Goal: Information Seeking & Learning: Learn about a topic

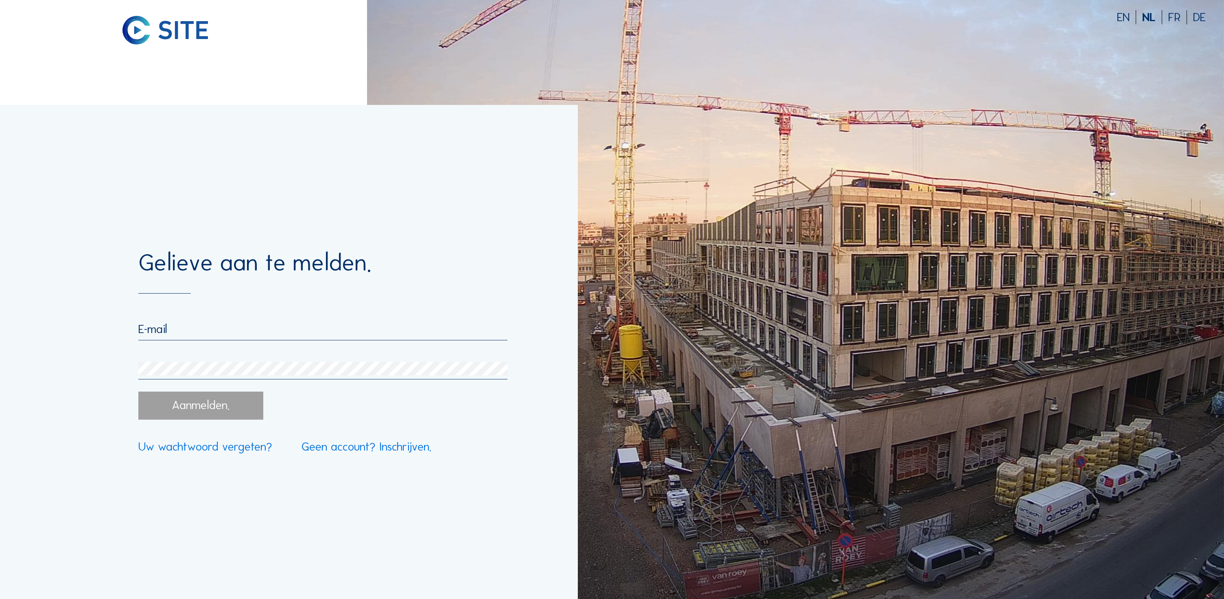
type input "[PERSON_NAME][EMAIL_ADDRESS][DOMAIN_NAME]"
click at [198, 218] on div "Gelieve aan te melden. [PERSON_NAME][EMAIL_ADDRESS][DOMAIN_NAME] Aanmelden. Eve…" at bounding box center [289, 352] width 578 height 494
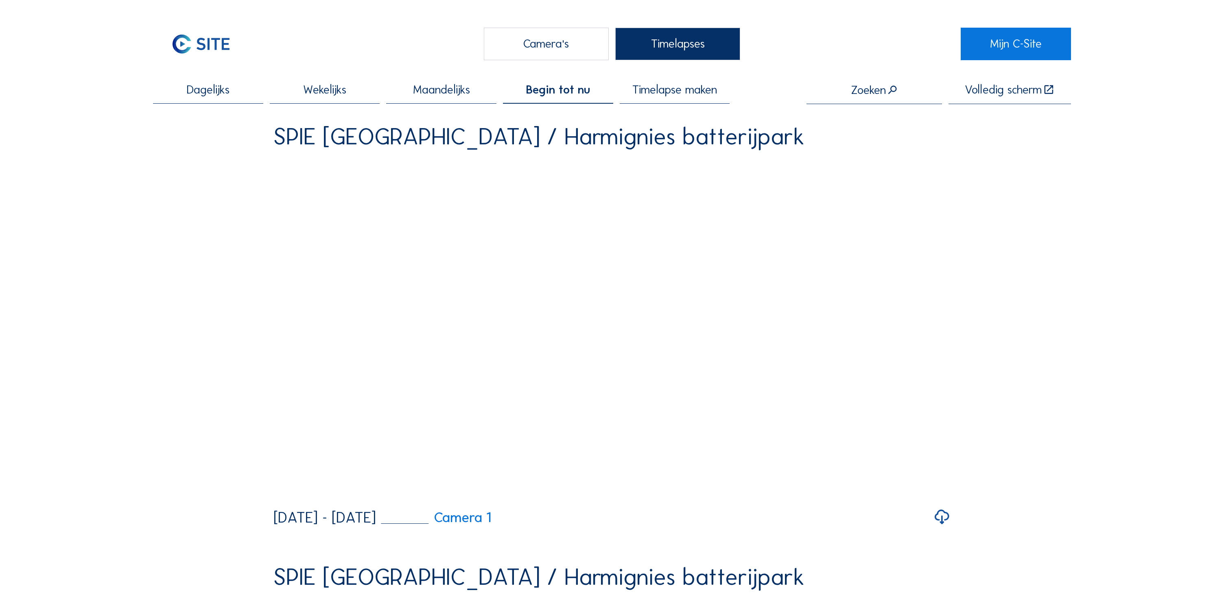
click at [561, 33] on div "Camera's" at bounding box center [546, 44] width 125 height 32
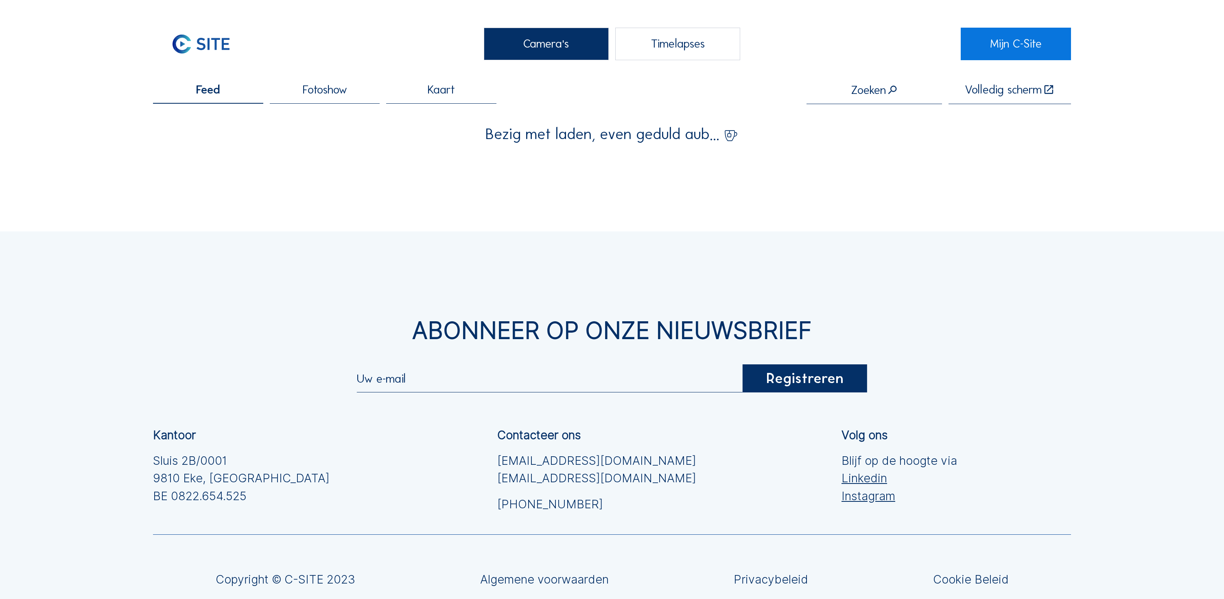
click at [569, 46] on div "Camera's" at bounding box center [546, 44] width 125 height 32
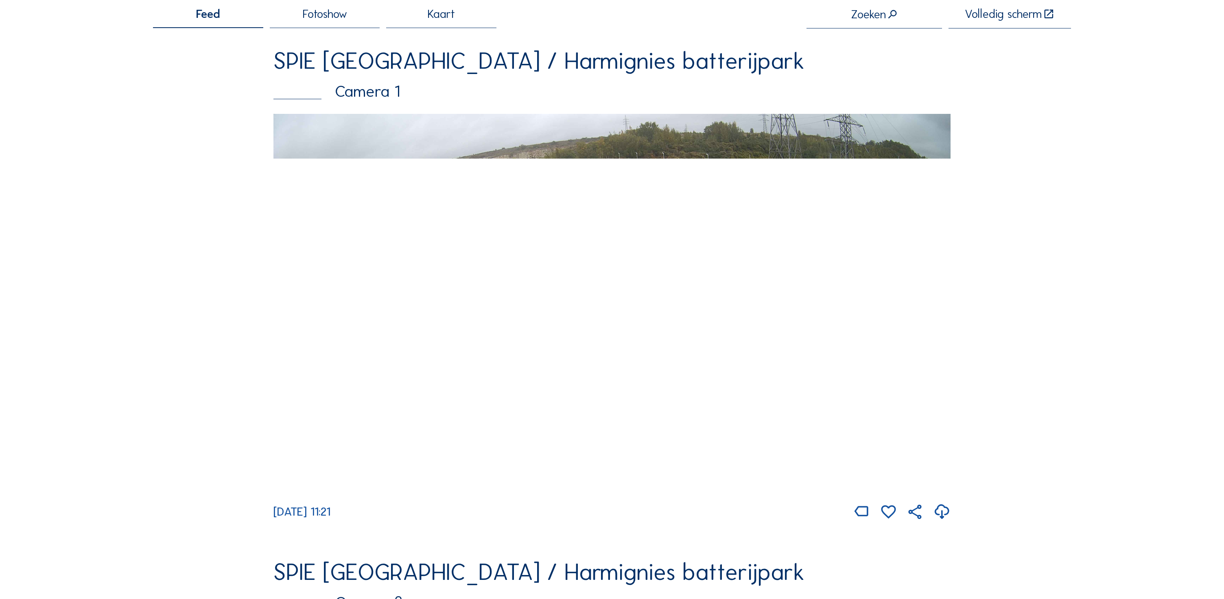
scroll to position [74, 0]
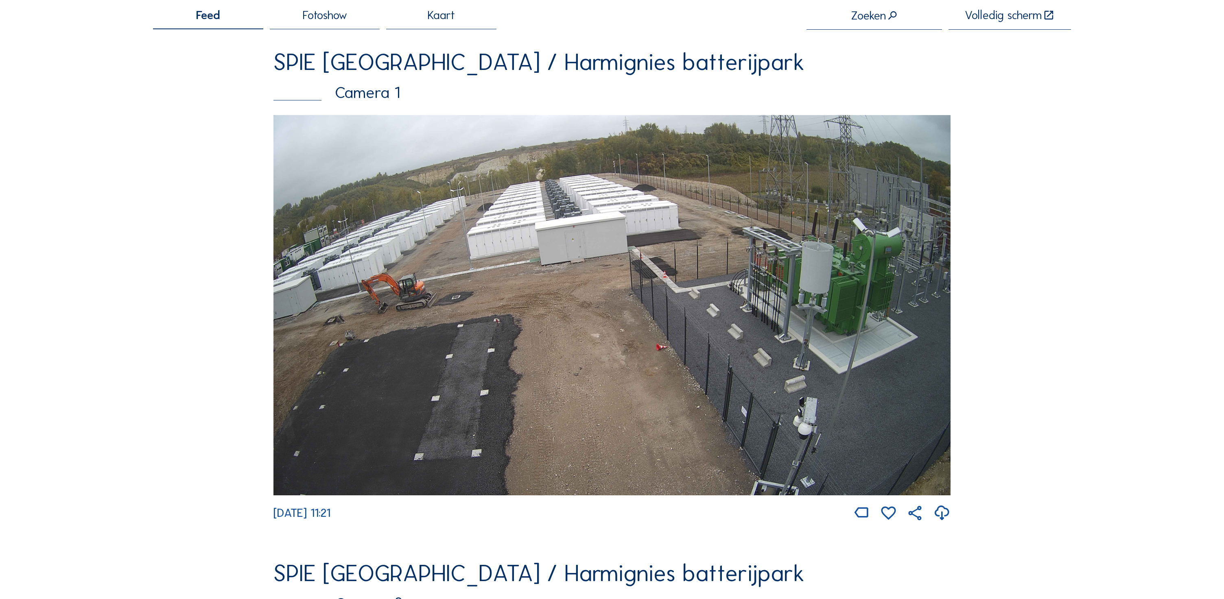
click at [720, 307] on img at bounding box center [611, 305] width 677 height 381
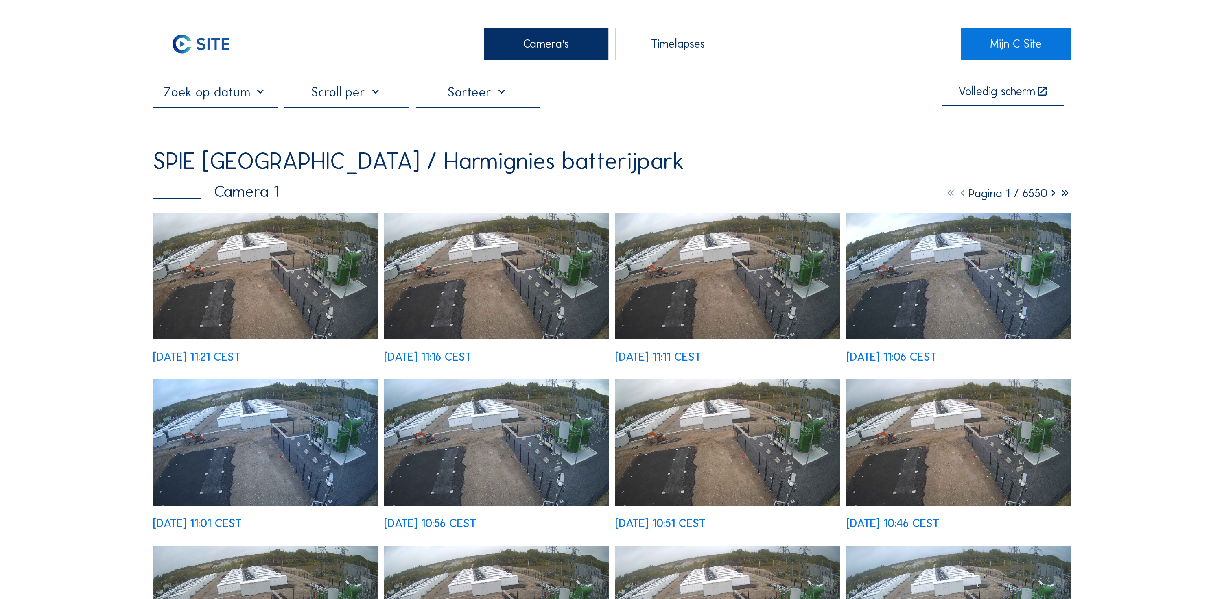
click at [1054, 194] on icon at bounding box center [1053, 193] width 12 height 14
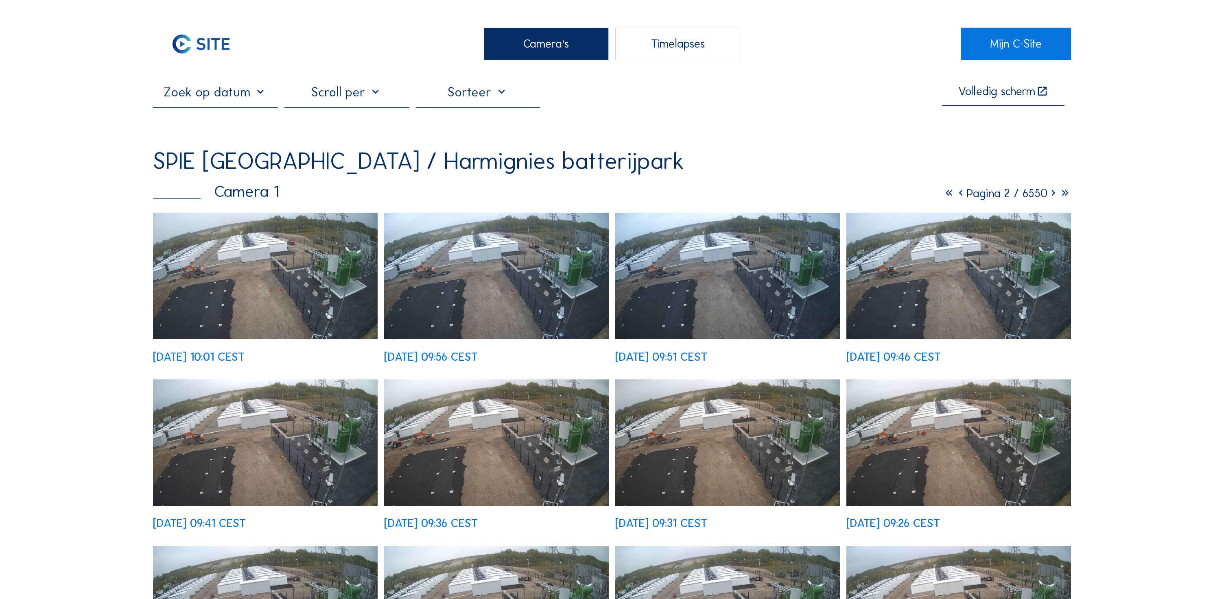
click at [1053, 194] on icon at bounding box center [1053, 193] width 12 height 14
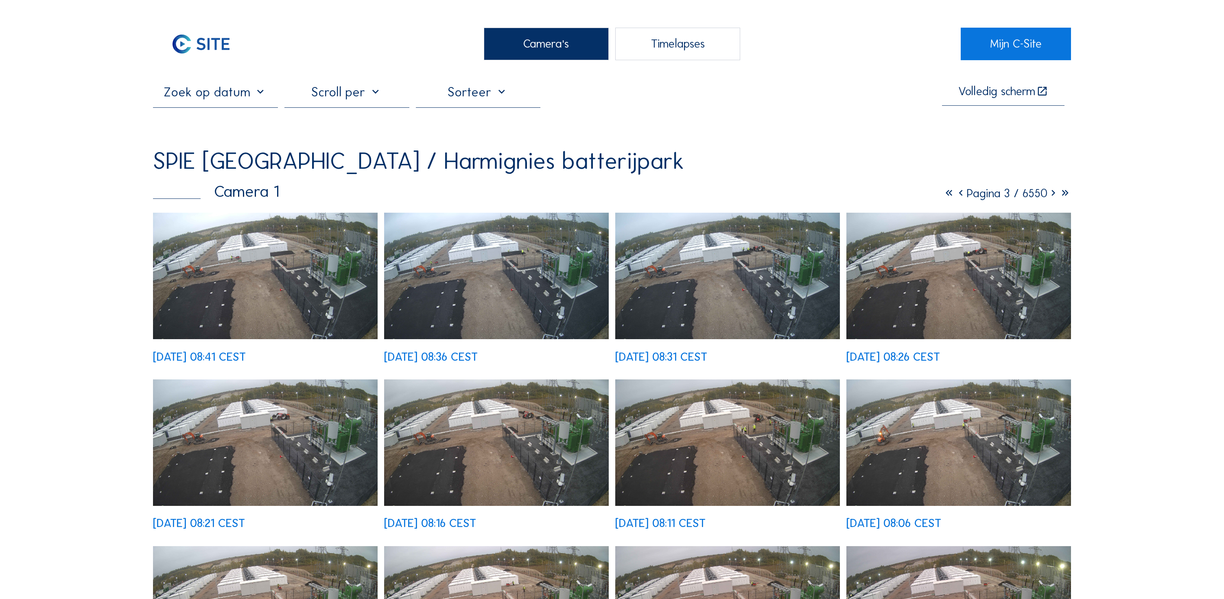
click at [492, 158] on div "SPIE [GEOGRAPHIC_DATA] / Harmignies batterijpark" at bounding box center [418, 160] width 531 height 23
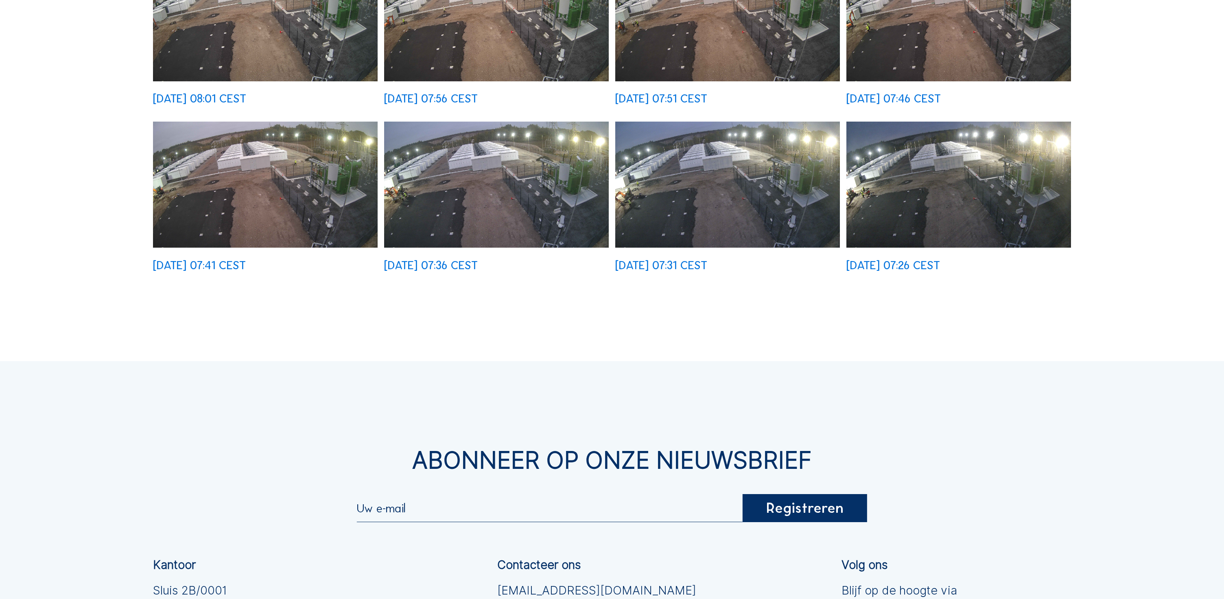
scroll to position [589, 0]
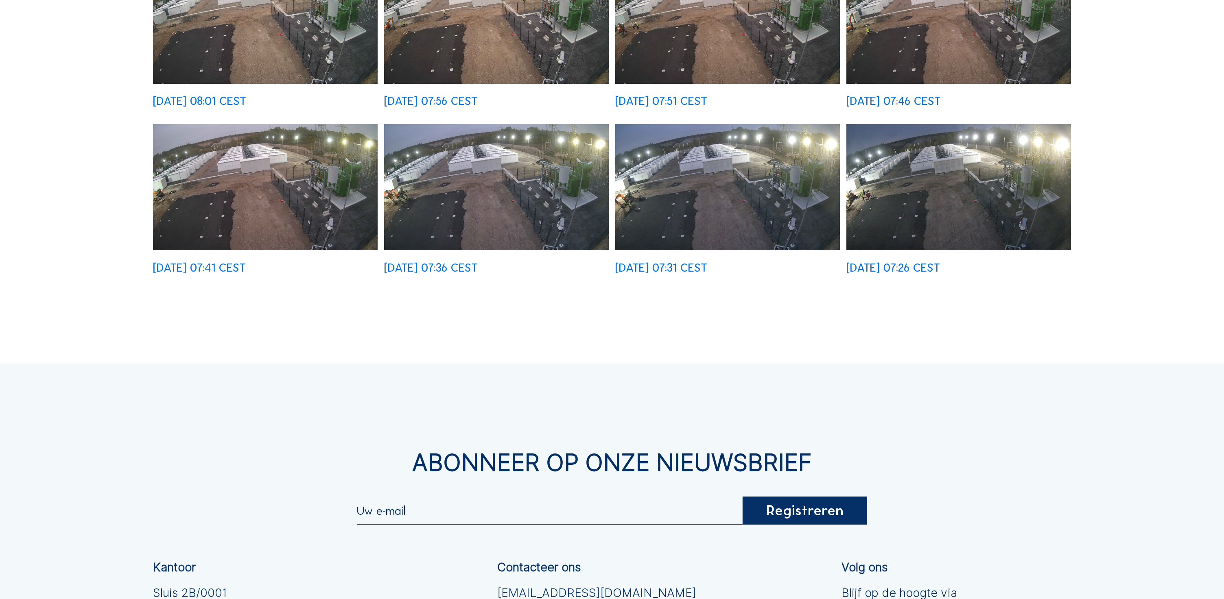
click at [940, 179] on img at bounding box center [958, 187] width 225 height 127
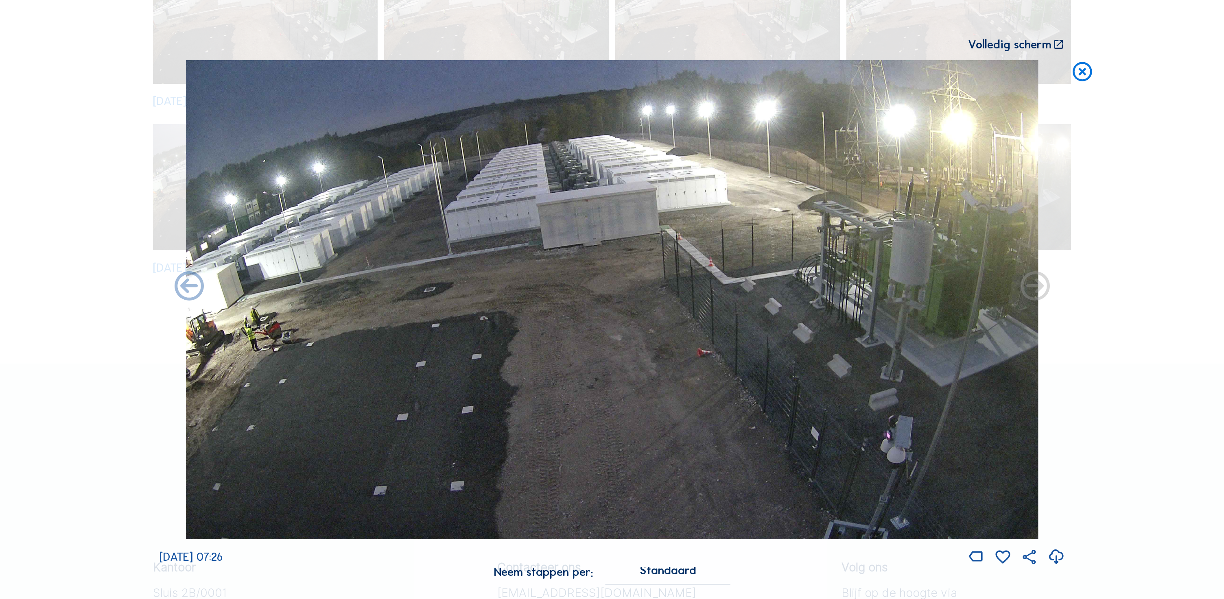
click at [1083, 73] on icon at bounding box center [1082, 72] width 23 height 24
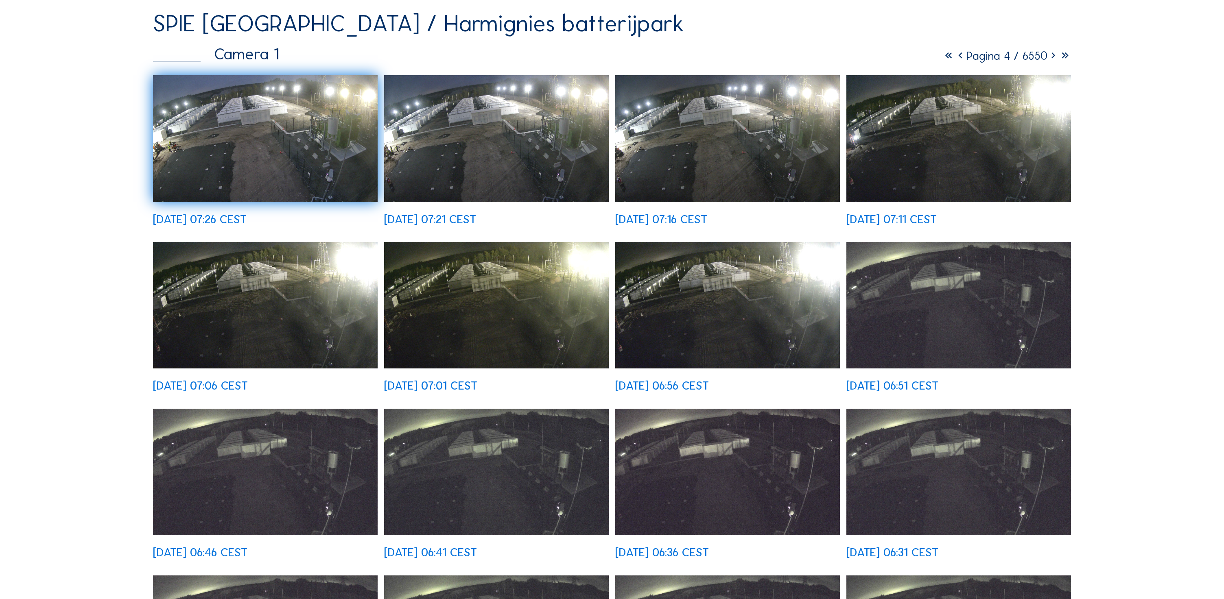
scroll to position [137, 0]
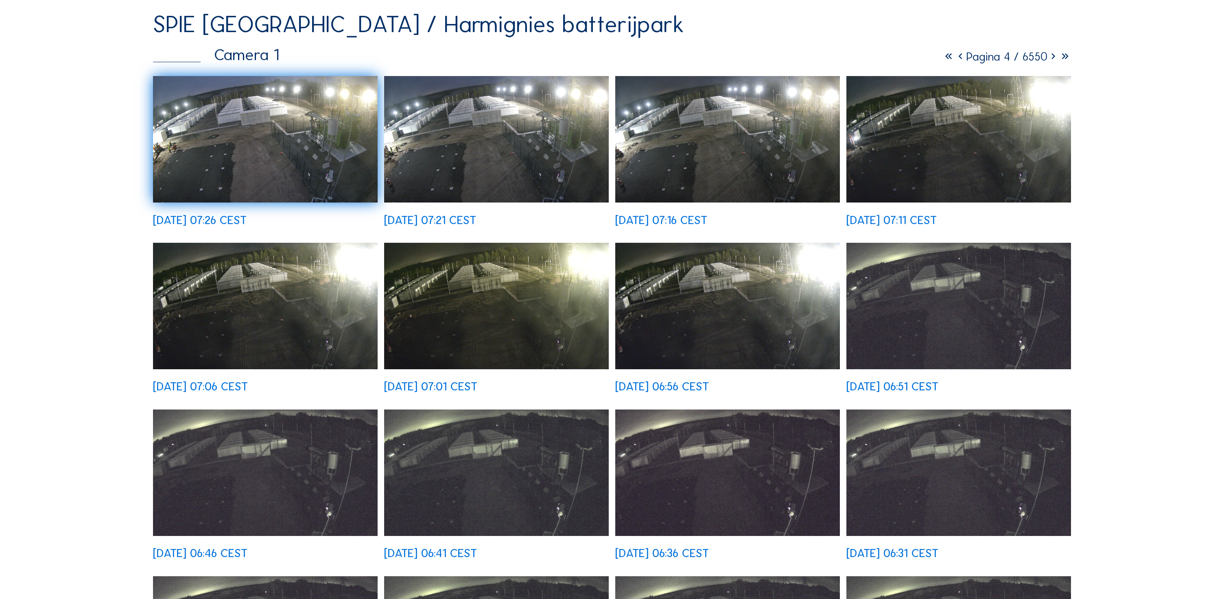
click at [540, 290] on img at bounding box center [496, 306] width 225 height 127
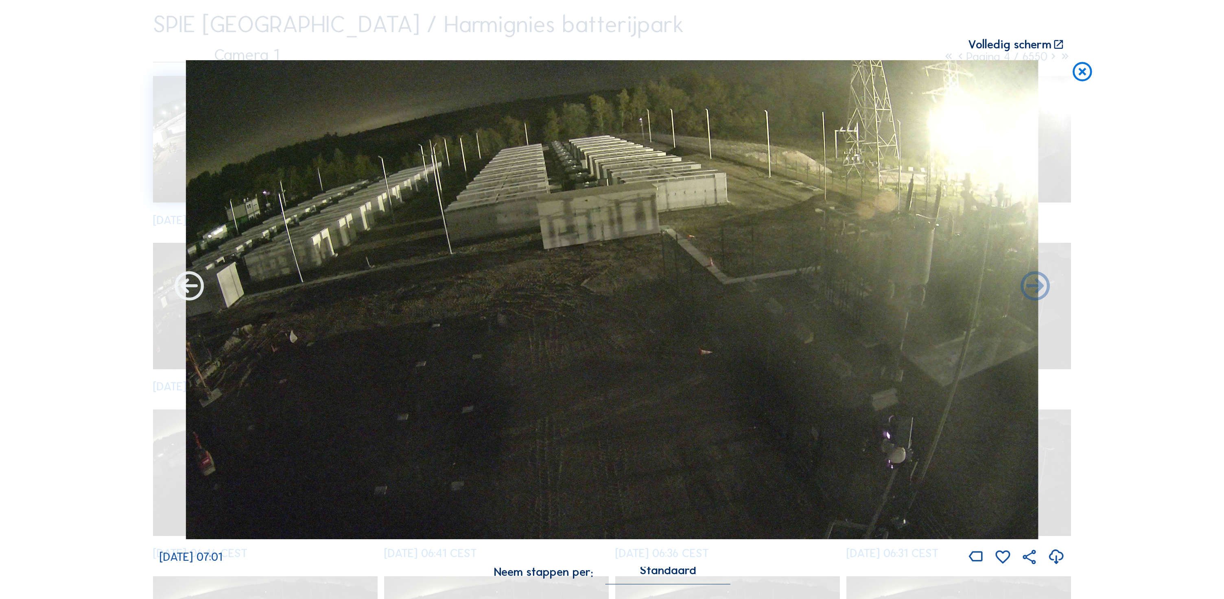
click at [192, 288] on icon at bounding box center [189, 287] width 35 height 35
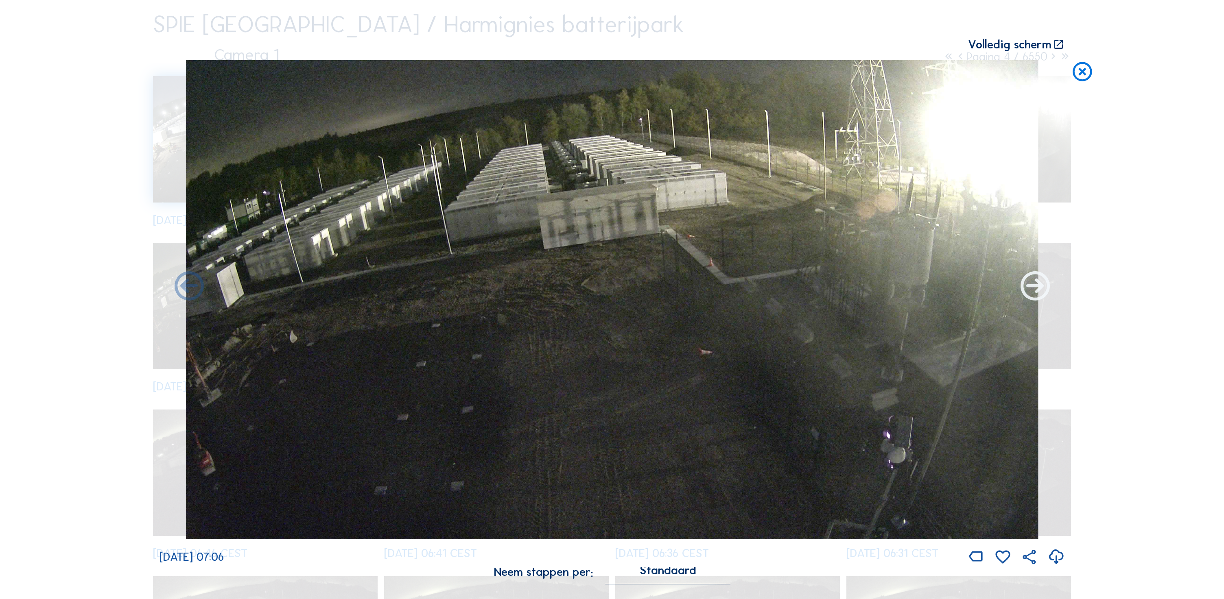
click at [1032, 283] on icon at bounding box center [1035, 287] width 35 height 35
click at [1036, 290] on icon at bounding box center [1035, 287] width 35 height 35
click at [1035, 282] on icon at bounding box center [1035, 287] width 35 height 35
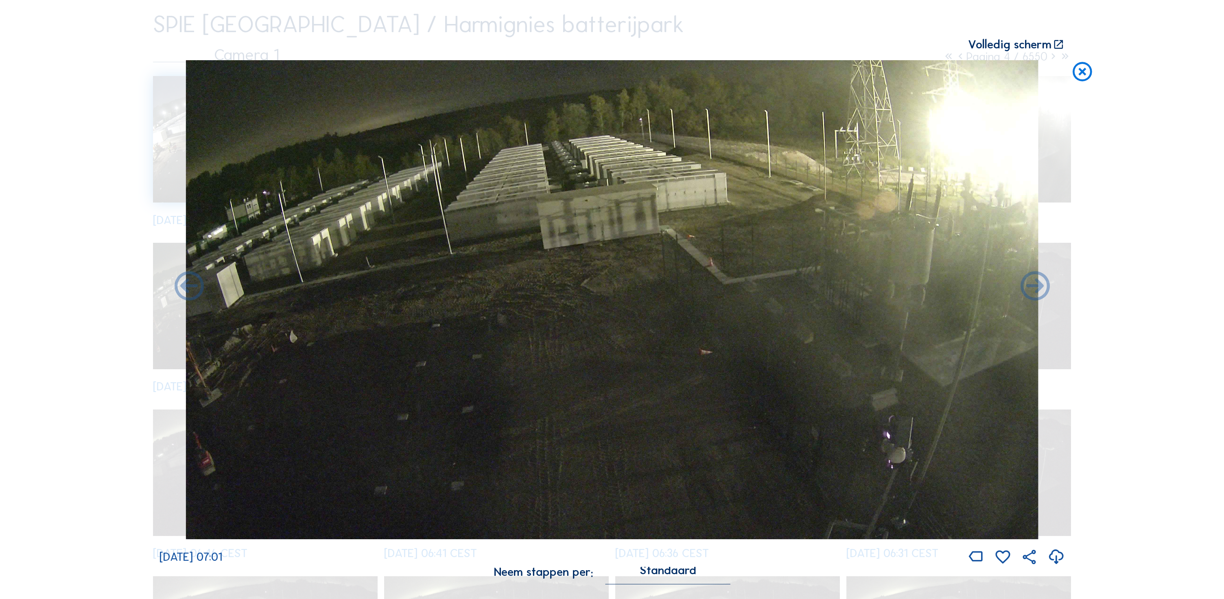
click at [1035, 282] on icon at bounding box center [1035, 287] width 35 height 35
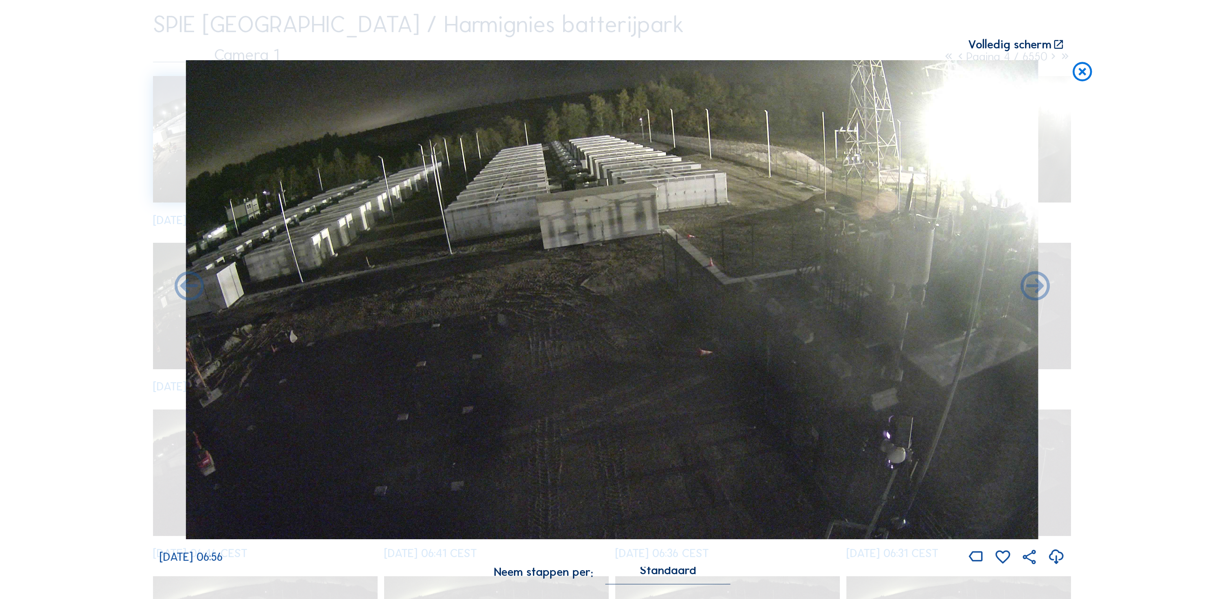
click at [1035, 282] on icon at bounding box center [1035, 287] width 35 height 35
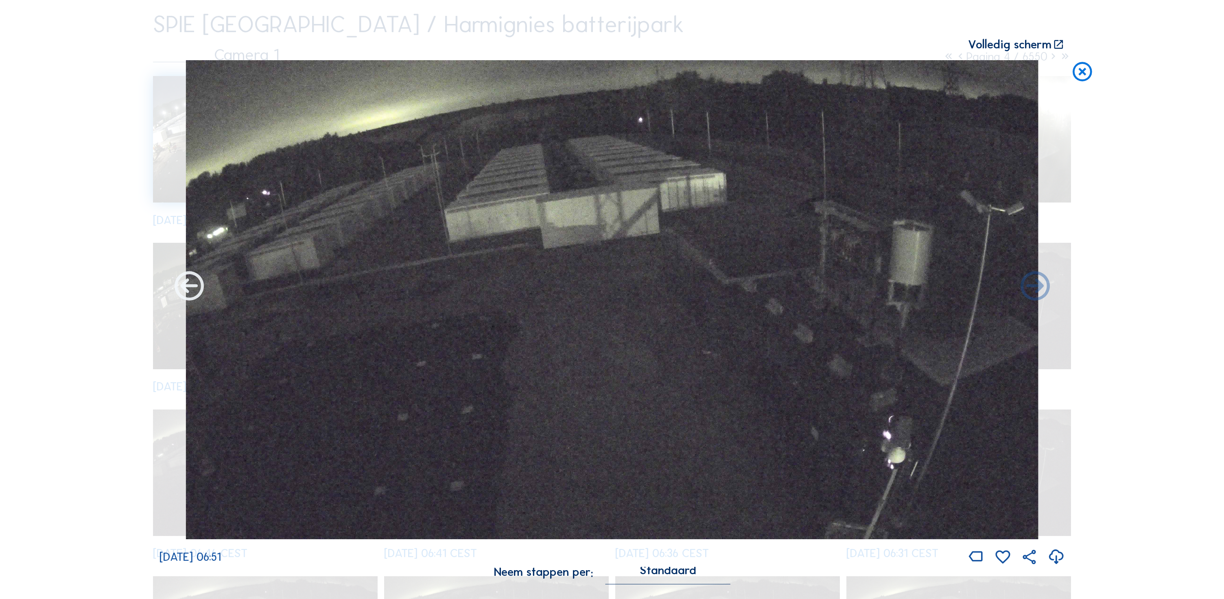
click at [186, 287] on icon at bounding box center [189, 287] width 35 height 35
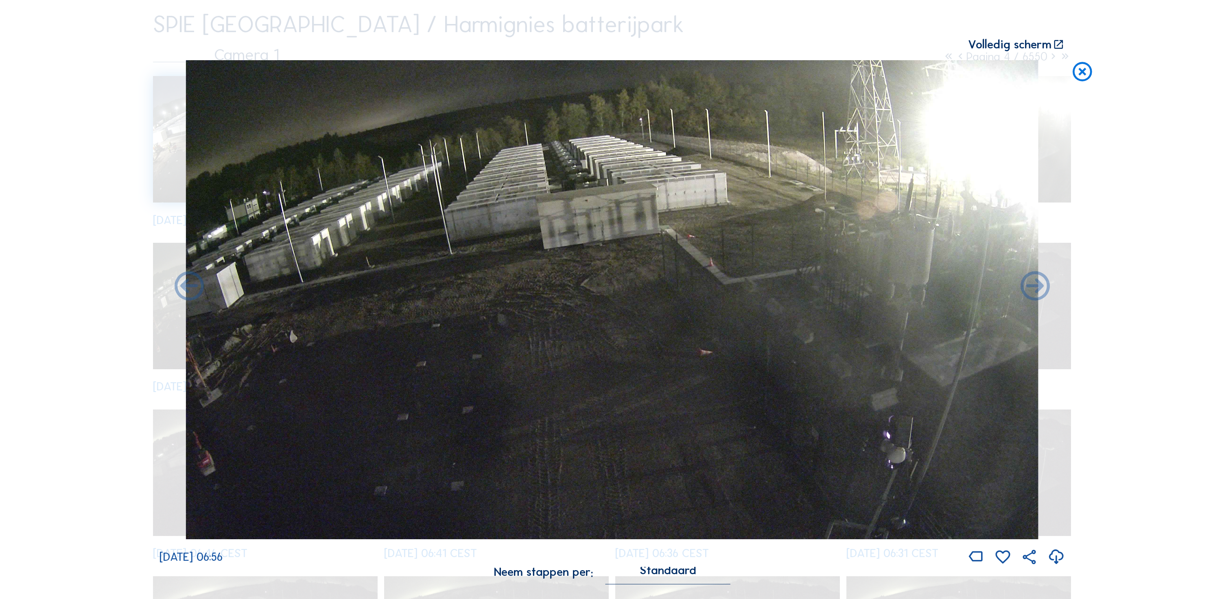
click at [186, 287] on icon at bounding box center [189, 287] width 35 height 35
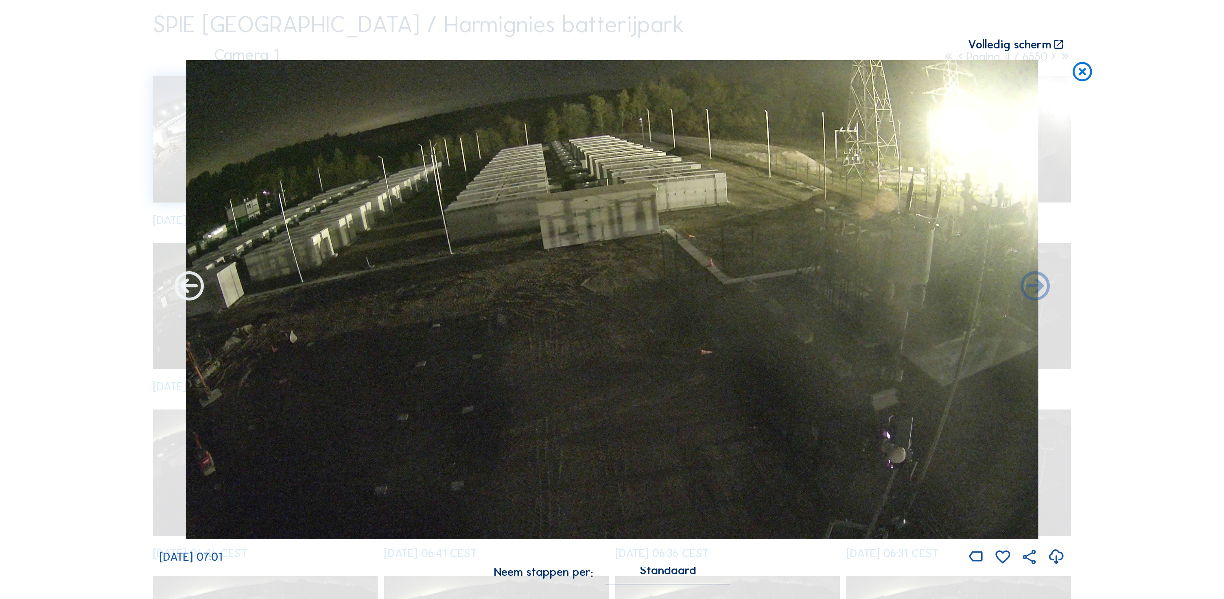
click at [187, 284] on icon at bounding box center [189, 287] width 35 height 35
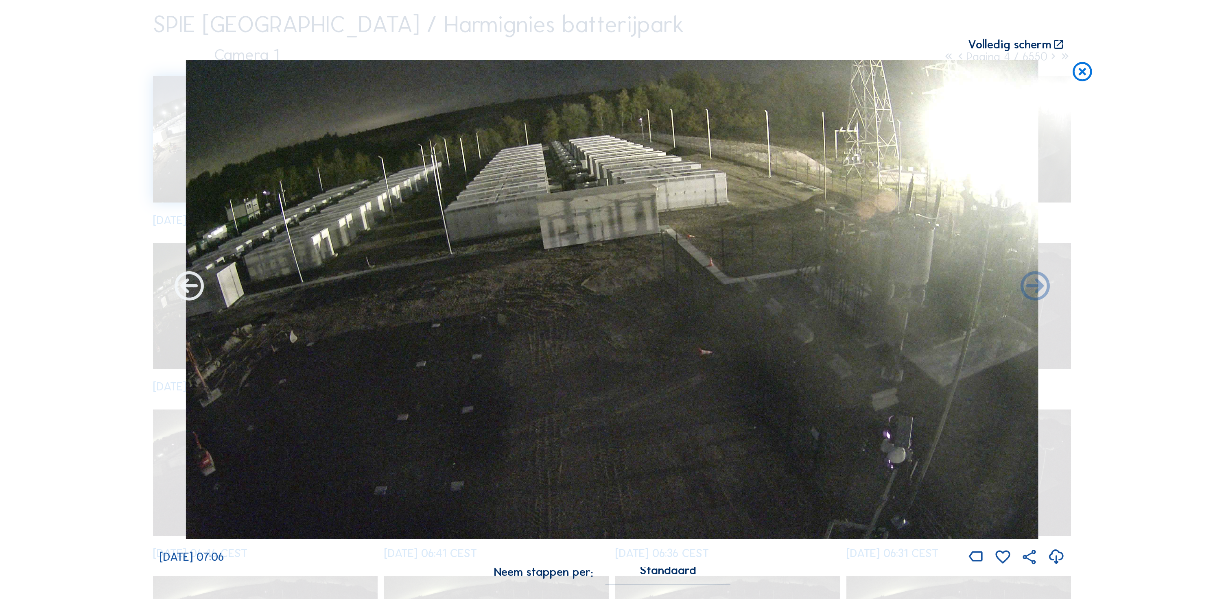
click at [186, 289] on icon at bounding box center [189, 287] width 35 height 35
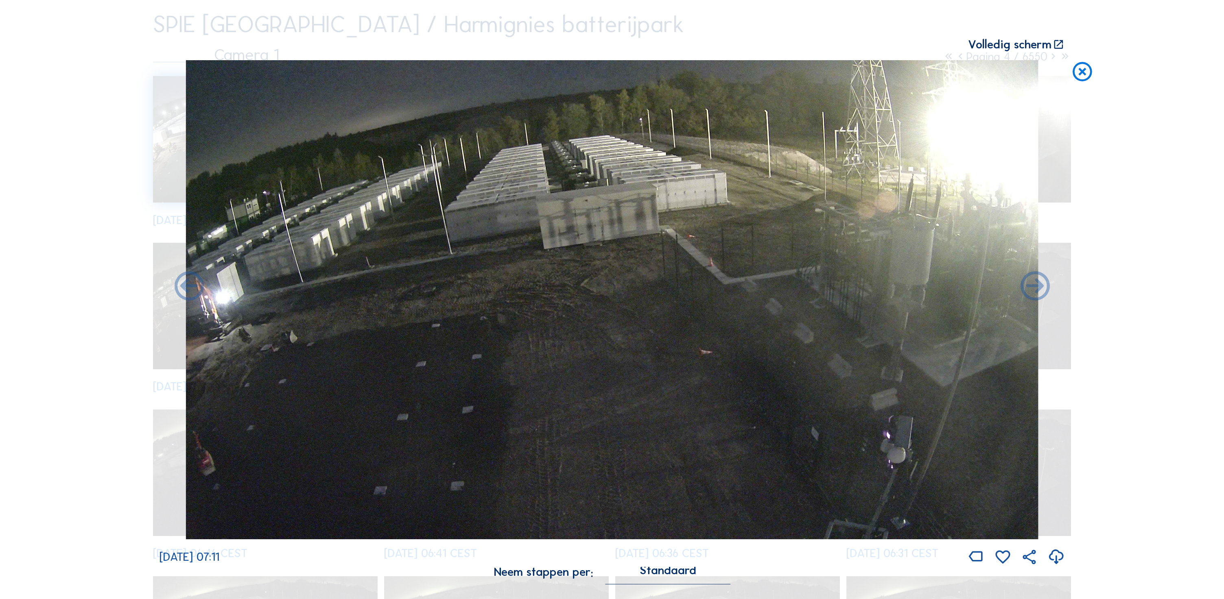
click at [186, 289] on icon at bounding box center [189, 287] width 35 height 35
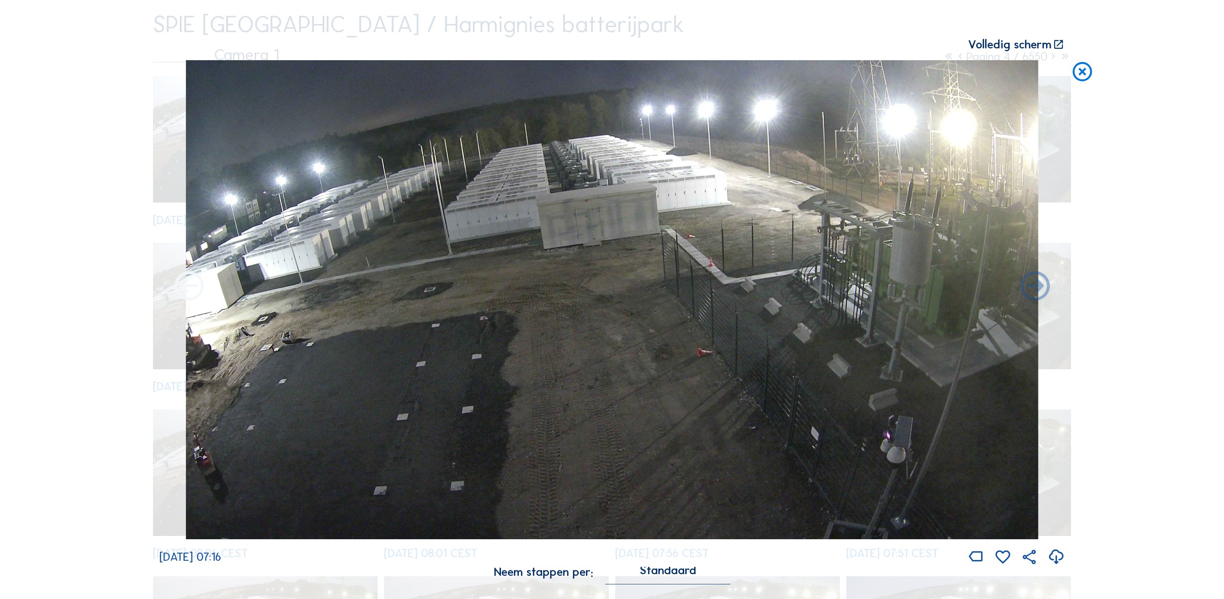
click at [191, 288] on icon at bounding box center [189, 287] width 35 height 35
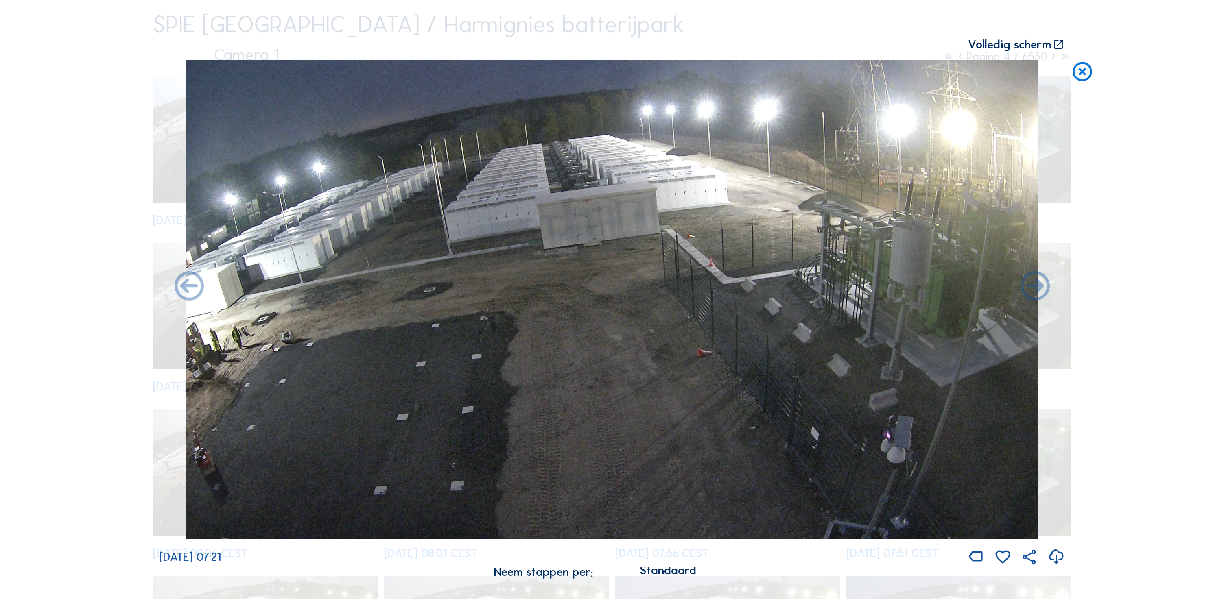
click at [191, 288] on icon at bounding box center [189, 287] width 35 height 35
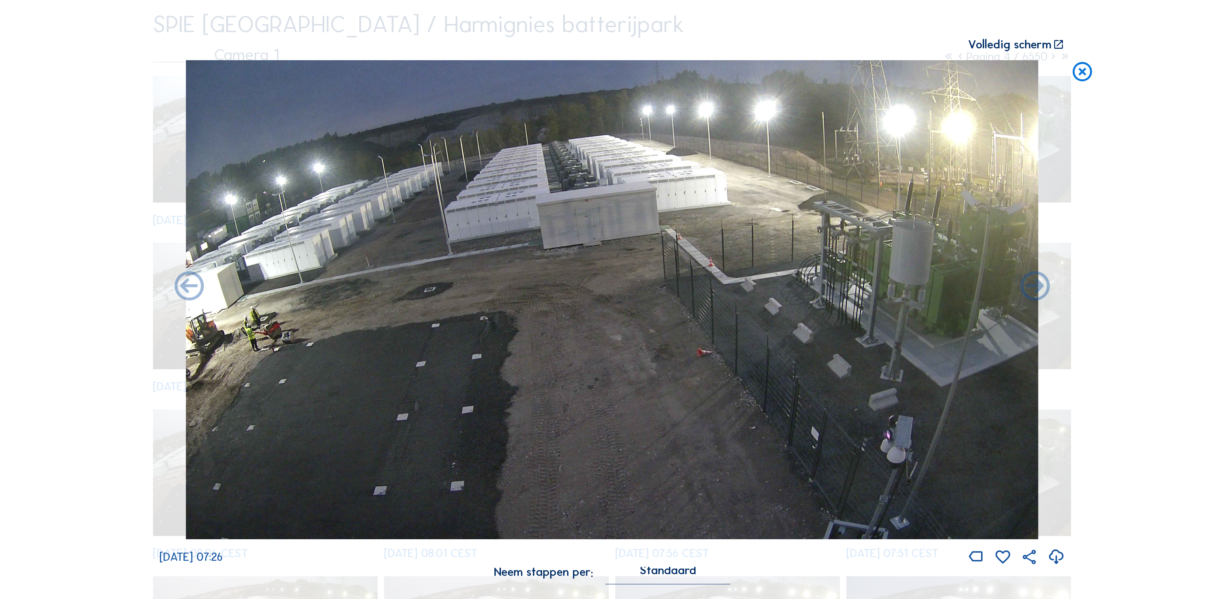
click at [191, 288] on icon at bounding box center [189, 287] width 35 height 35
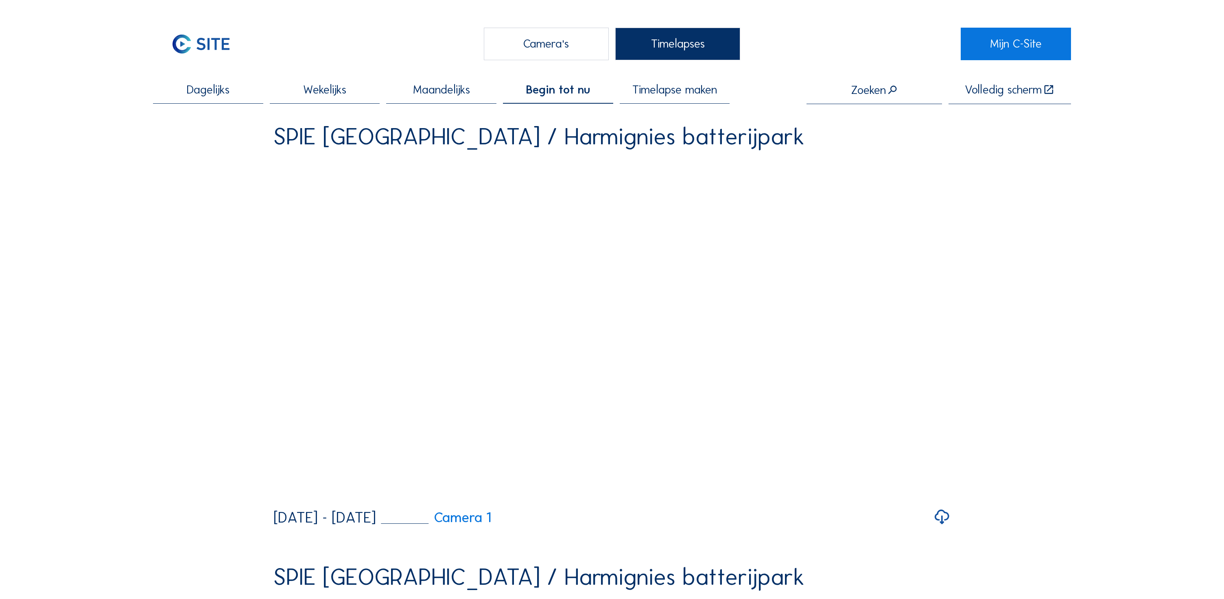
click at [548, 52] on div "Camera's" at bounding box center [546, 44] width 125 height 32
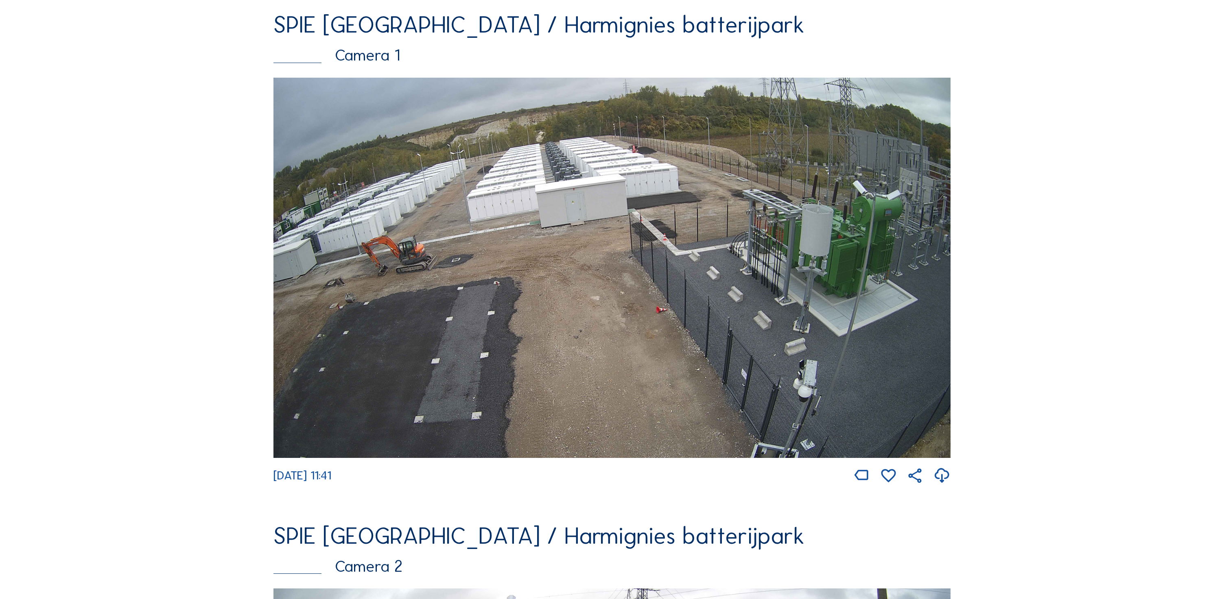
scroll to position [111, 0]
